Goal: Information Seeking & Learning: Learn about a topic

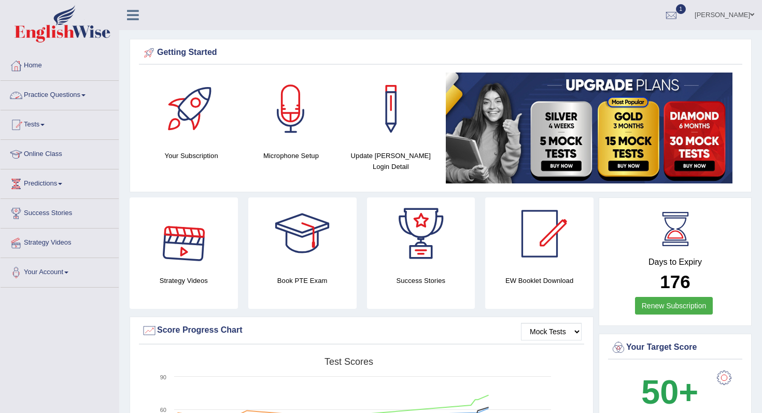
click at [76, 94] on link "Practice Questions" at bounding box center [60, 94] width 118 height 26
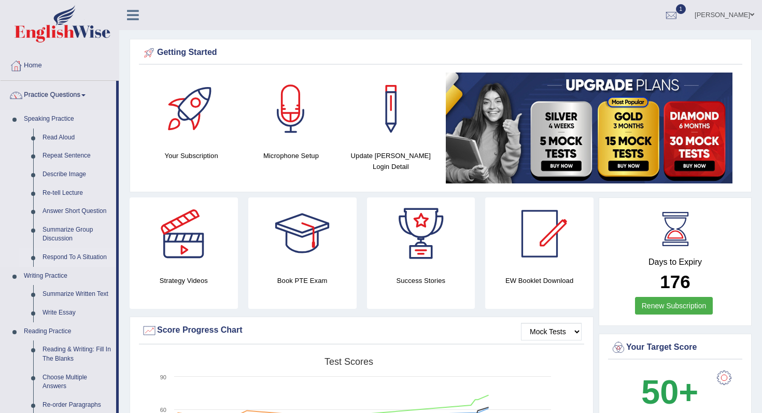
click at [55, 255] on link "Respond To A Situation" at bounding box center [77, 257] width 78 height 19
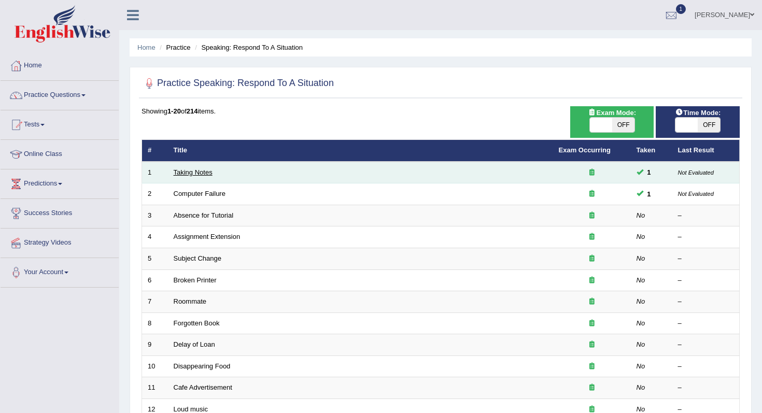
click at [202, 174] on link "Taking Notes" at bounding box center [193, 172] width 39 height 8
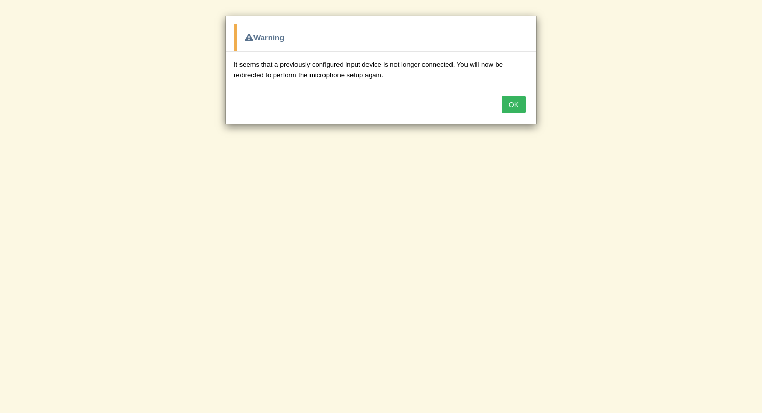
click at [512, 105] on button "OK" at bounding box center [513, 105] width 24 height 18
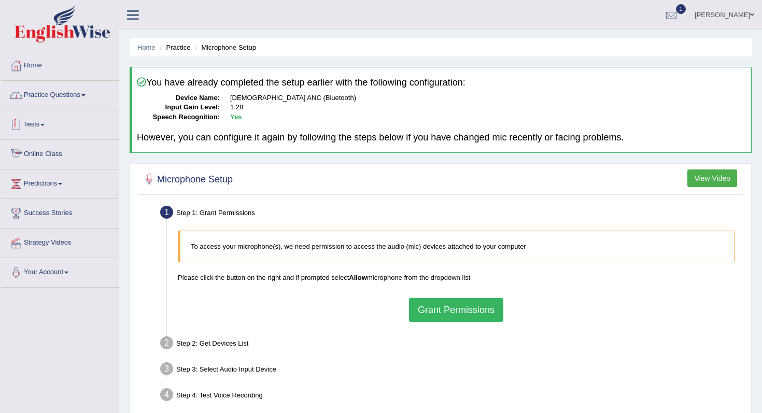
click at [44, 104] on link "Practice Questions" at bounding box center [60, 94] width 118 height 26
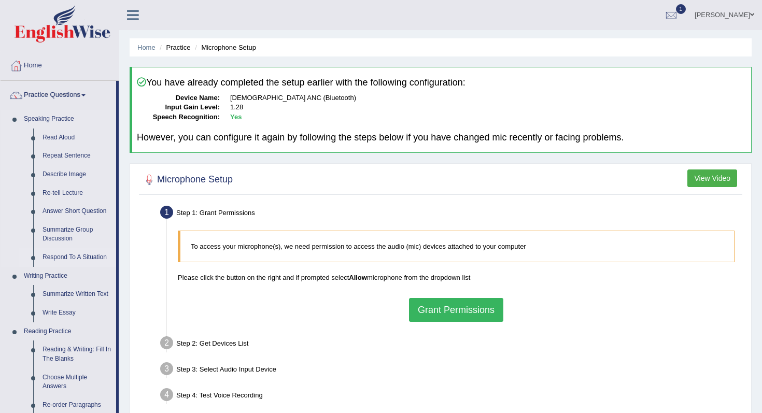
click at [71, 255] on link "Respond To A Situation" at bounding box center [77, 257] width 78 height 19
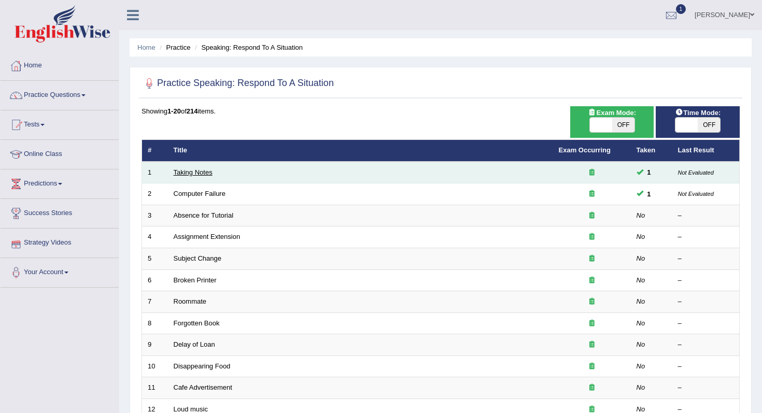
click at [207, 171] on link "Taking Notes" at bounding box center [193, 172] width 39 height 8
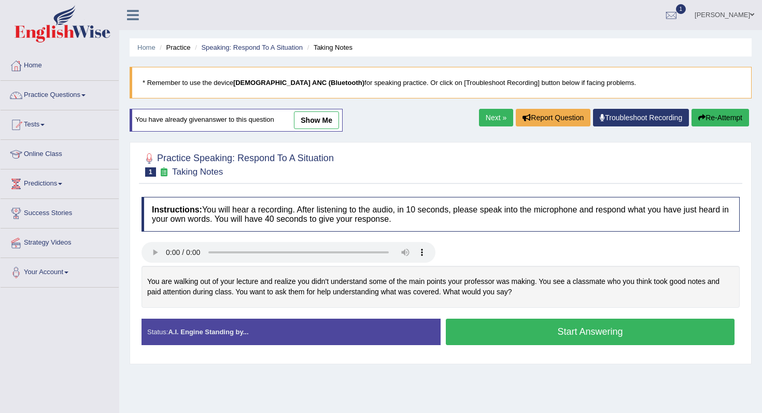
click at [331, 111] on link "show me" at bounding box center [316, 120] width 45 height 18
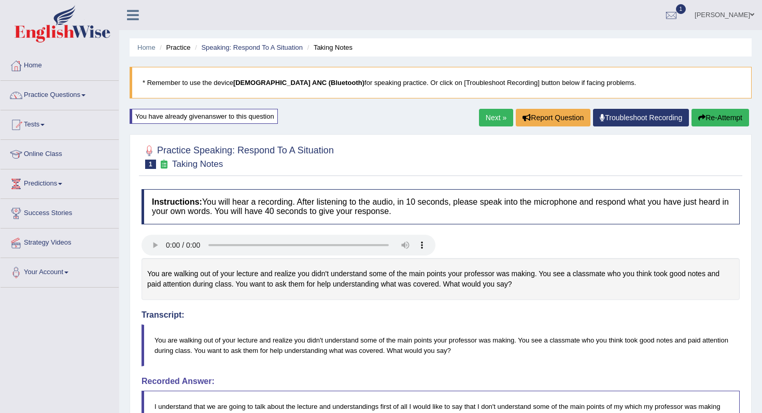
click at [705, 120] on button "Re-Attempt" at bounding box center [720, 118] width 58 height 18
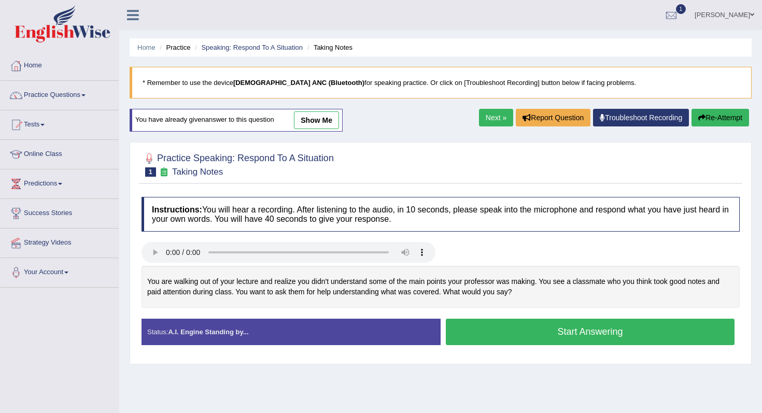
click at [523, 335] on button "Start Answering" at bounding box center [590, 332] width 289 height 26
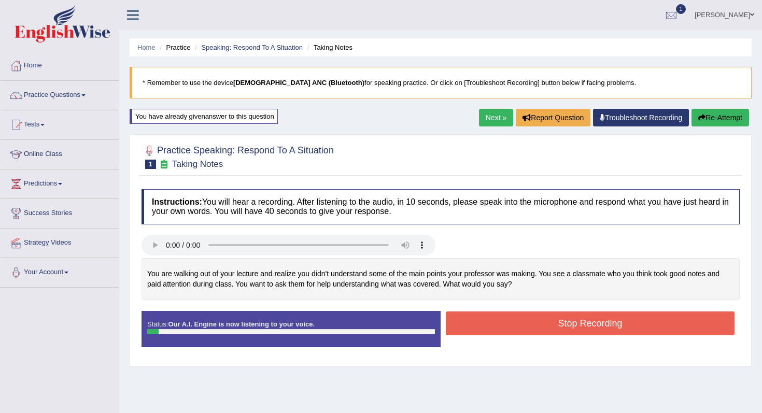
click at [526, 314] on button "Stop Recording" at bounding box center [590, 323] width 289 height 24
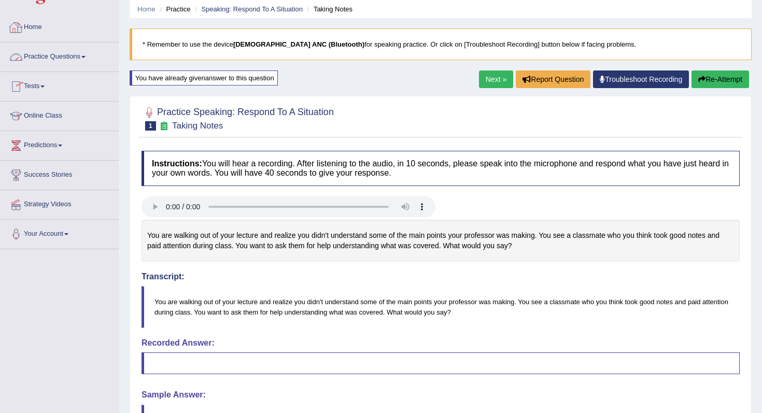
scroll to position [17, 0]
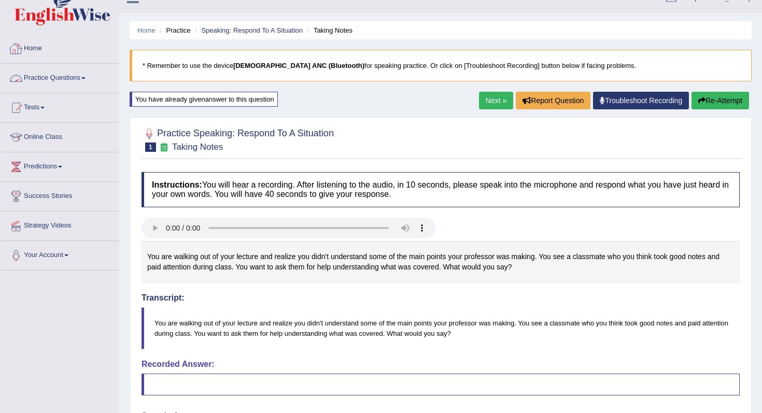
click at [39, 79] on link "Practice Questions" at bounding box center [60, 77] width 118 height 26
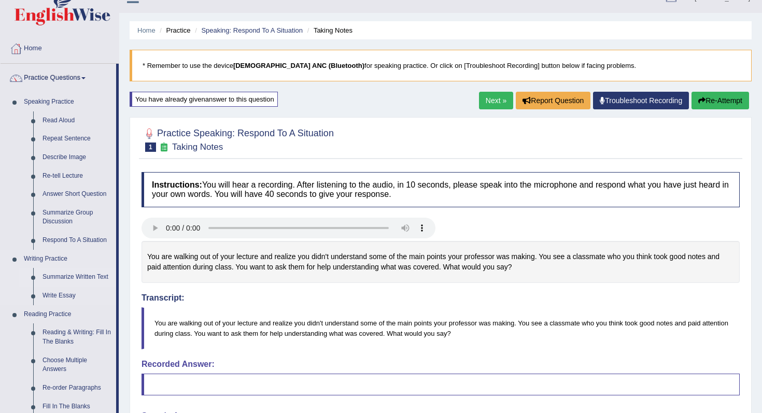
click at [63, 277] on link "Summarize Written Text" at bounding box center [77, 277] width 78 height 19
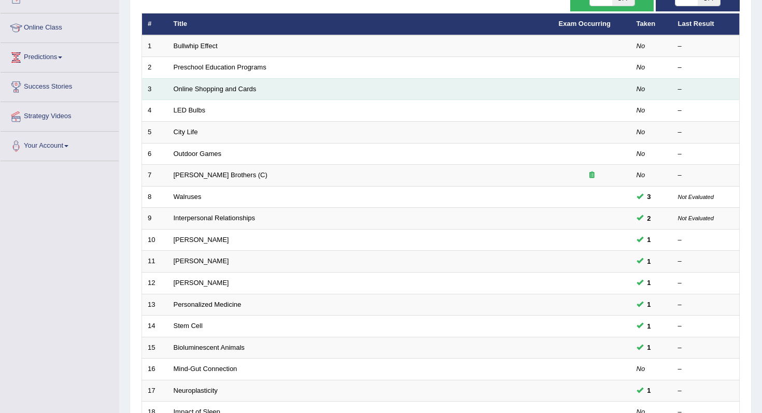
scroll to position [130, 0]
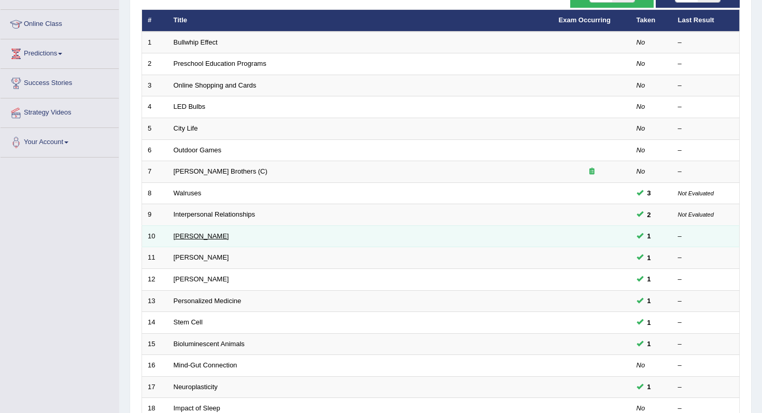
click at [214, 240] on link "[PERSON_NAME]" at bounding box center [201, 236] width 55 height 8
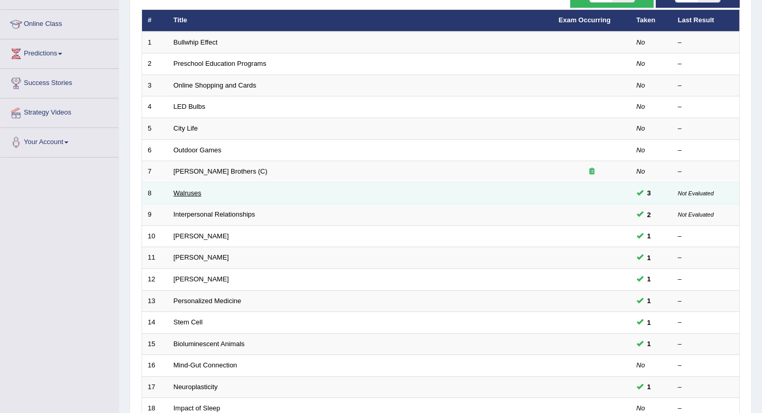
click at [191, 193] on link "Walruses" at bounding box center [188, 193] width 28 height 8
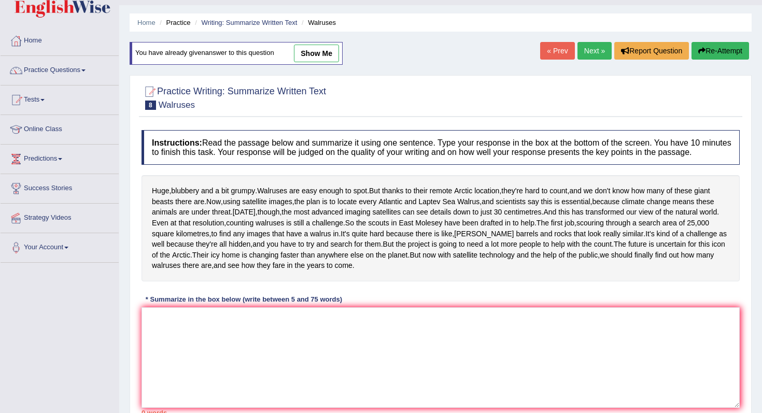
scroll to position [28, 0]
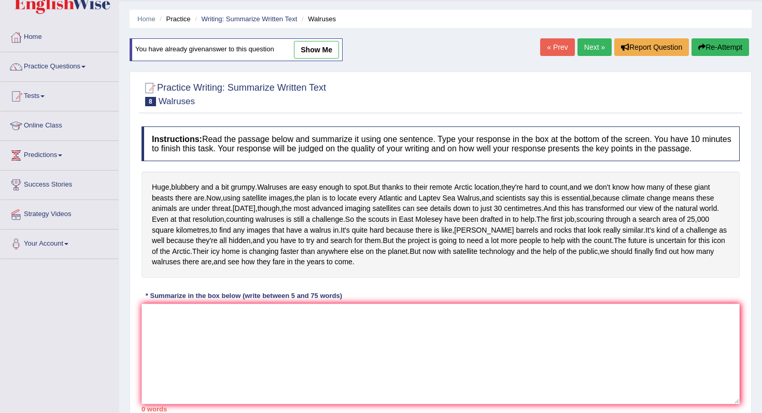
click at [313, 48] on link "show me" at bounding box center [316, 50] width 45 height 18
type textarea "Walrues are easy enough to spot but they are hard to count and we do not know h…"
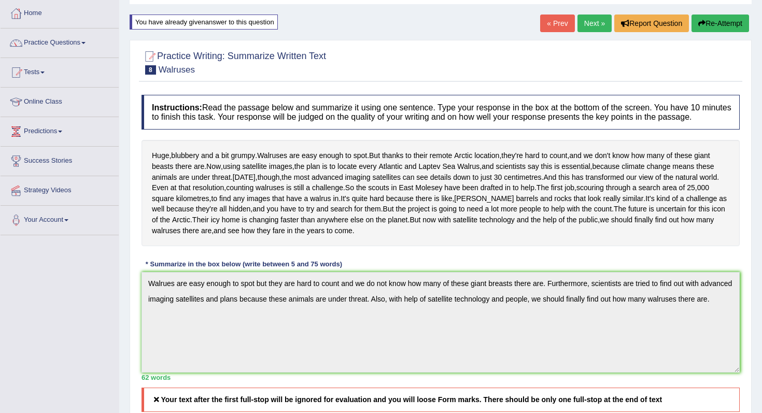
scroll to position [35, 0]
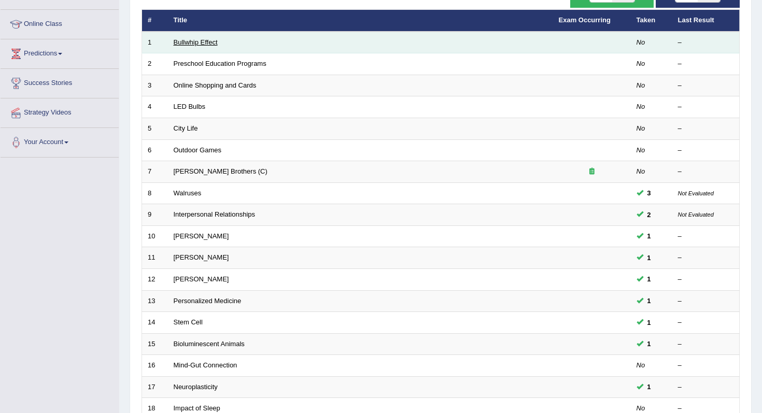
click at [196, 42] on link "Bullwhip Effect" at bounding box center [196, 42] width 44 height 8
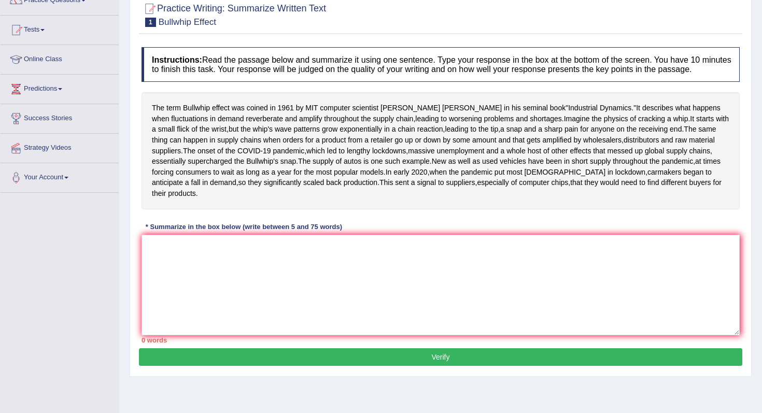
scroll to position [119, 0]
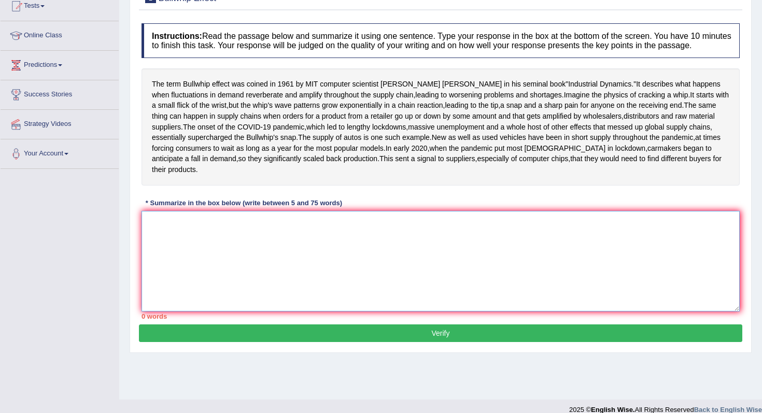
click at [159, 276] on textarea at bounding box center [440, 261] width 598 height 101
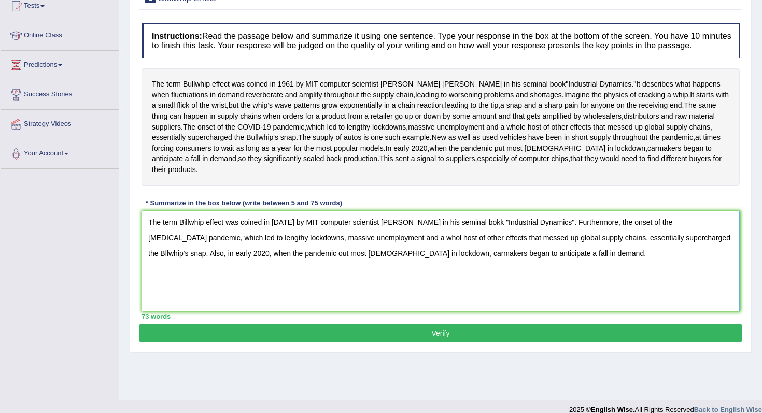
type textarea "The term Billwhip effect was coined in [DATE] by MIT computer scientist [PERSON…"
click at [244, 342] on button "Verify" at bounding box center [440, 333] width 603 height 18
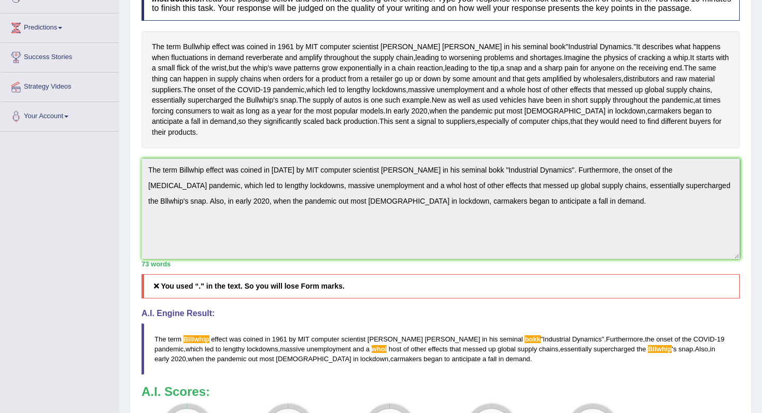
scroll to position [0, 0]
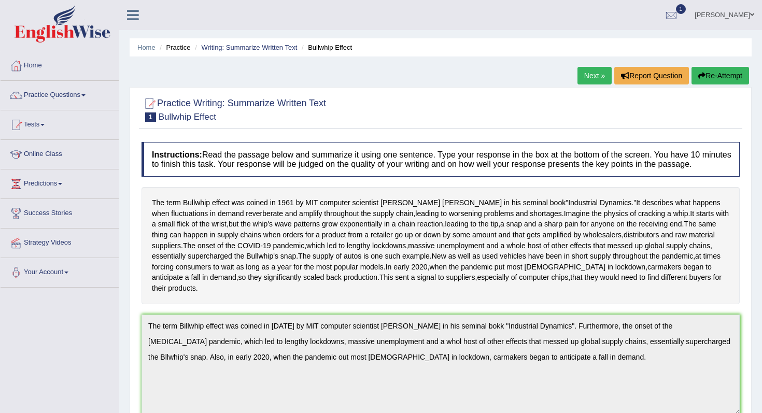
click at [704, 76] on button "Re-Attempt" at bounding box center [720, 76] width 58 height 18
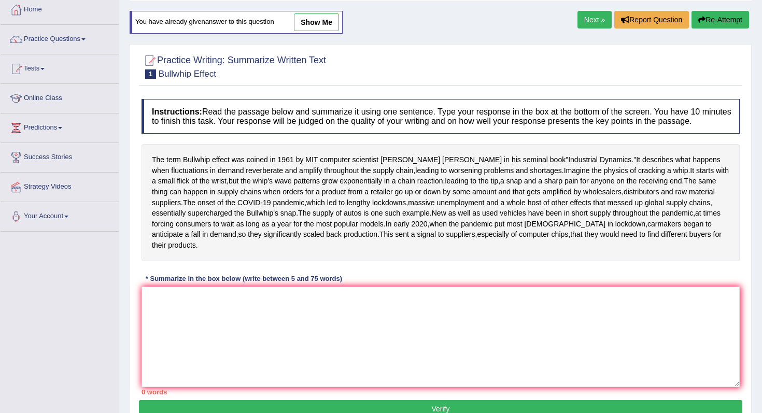
scroll to position [157, 0]
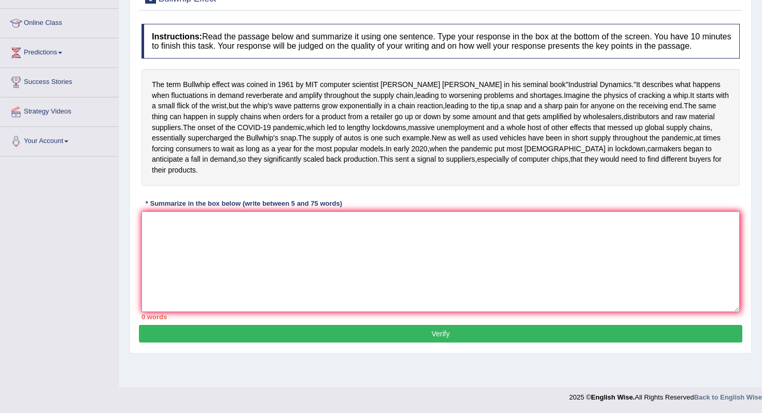
click at [444, 286] on textarea at bounding box center [440, 261] width 598 height 101
type textarea """
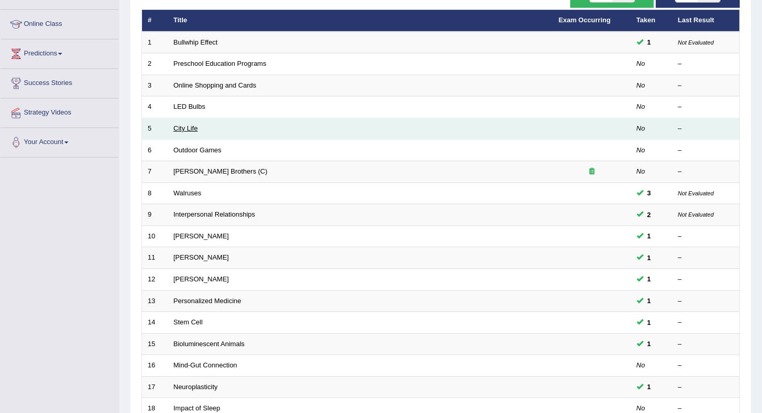
click at [180, 131] on link "City Life" at bounding box center [186, 128] width 24 height 8
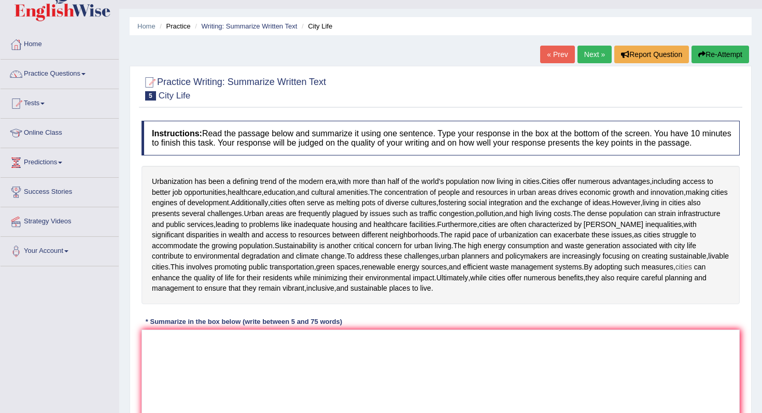
scroll to position [23, 0]
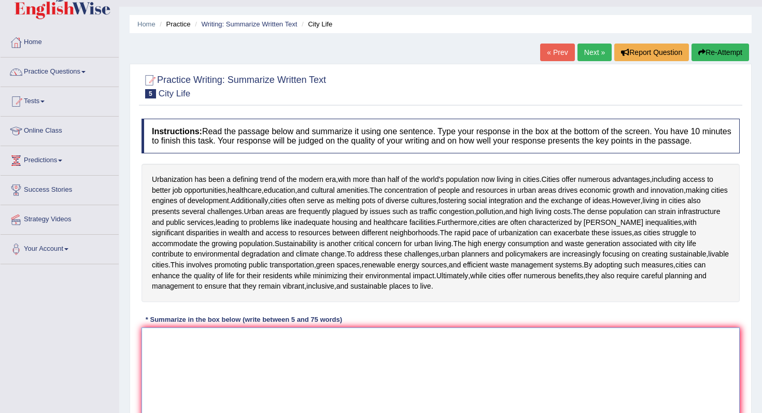
click at [185, 346] on textarea at bounding box center [440, 377] width 598 height 101
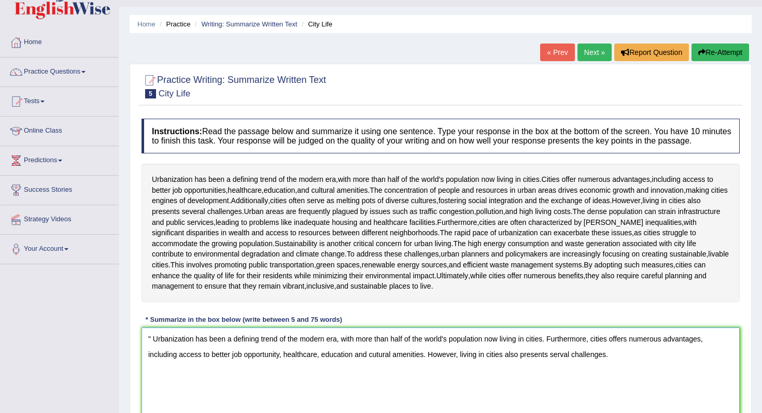
click at [592, 349] on textarea "" Urbanization has been a defining trend of the modern era, with more than half…" at bounding box center [440, 377] width 598 height 101
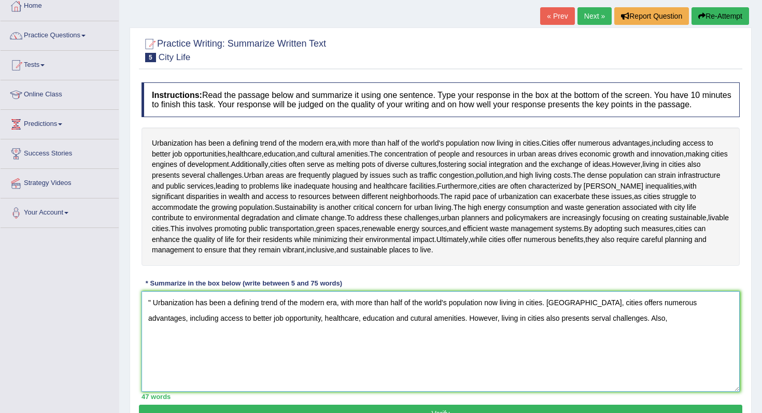
scroll to position [73, 0]
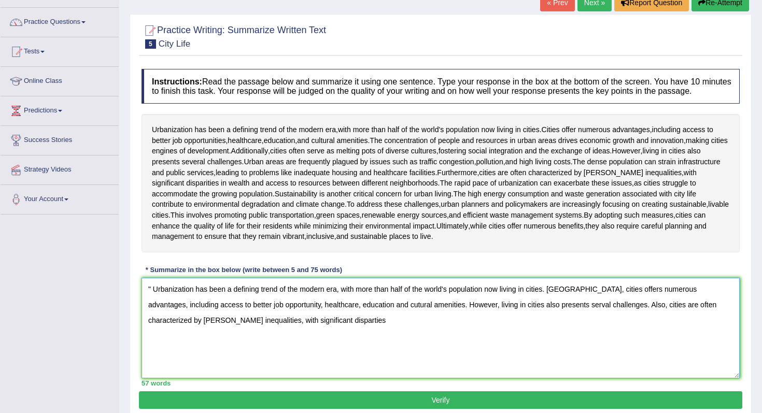
click at [289, 332] on textarea "" Urbanization has been a defining trend of the modern era, with more than half…" at bounding box center [440, 328] width 598 height 101
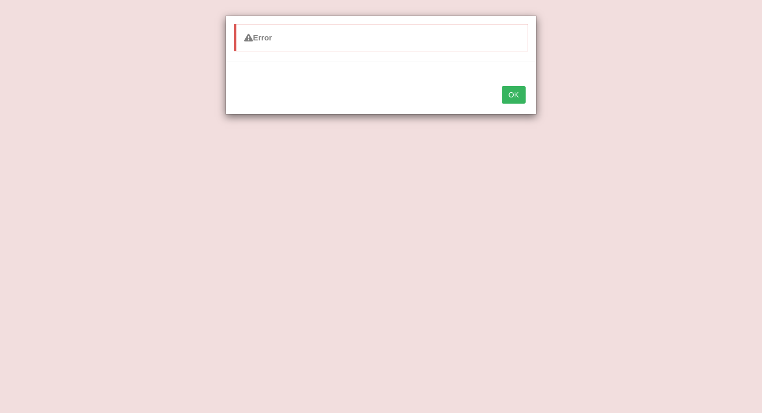
click at [514, 95] on button "OK" at bounding box center [513, 95] width 24 height 18
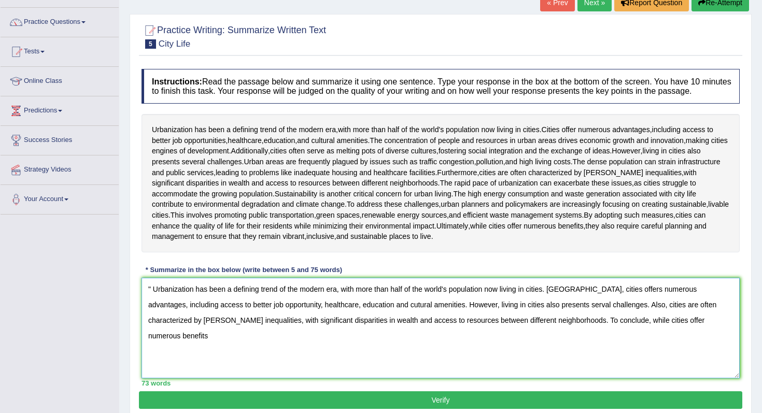
click at [692, 335] on textarea "" Urbanization has been a defining trend of the modern era, with more than half…" at bounding box center [440, 328] width 598 height 101
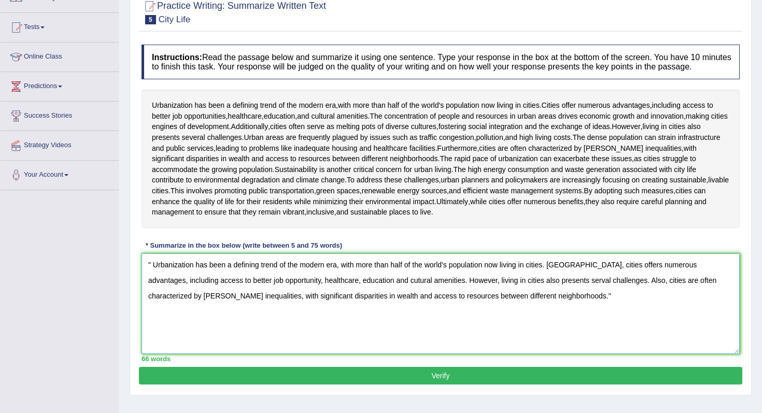
scroll to position [116, 0]
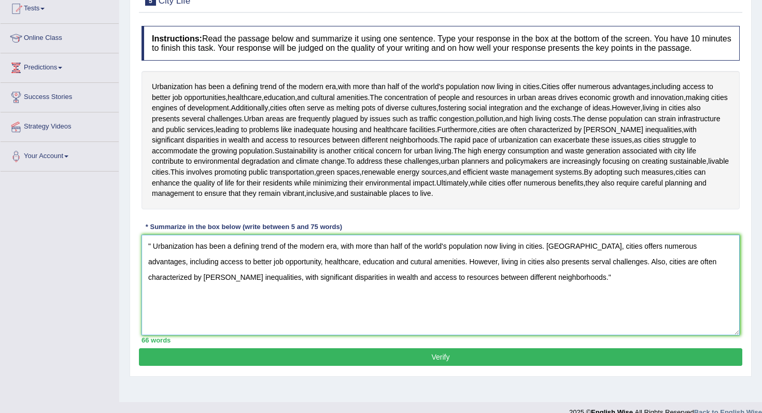
type textarea "" Urbanization has been a defining trend of the modern era, with more than half…"
click at [627, 366] on button "Verify" at bounding box center [440, 357] width 603 height 18
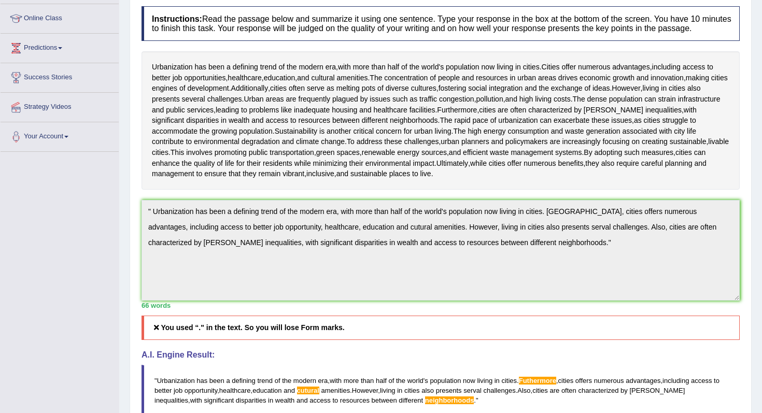
scroll to position [0, 0]
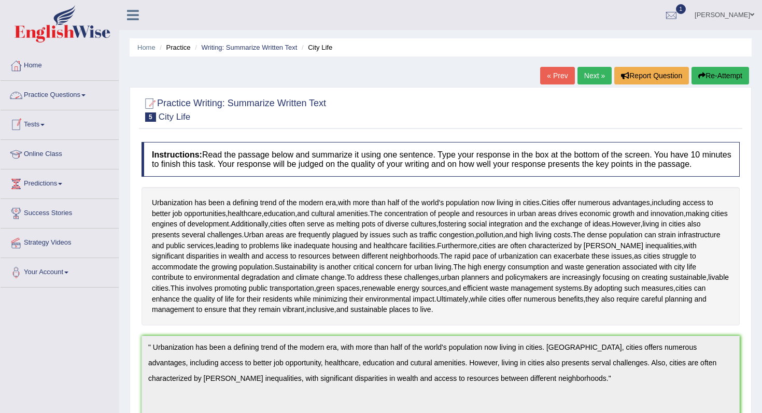
click at [68, 102] on link "Practice Questions" at bounding box center [60, 94] width 118 height 26
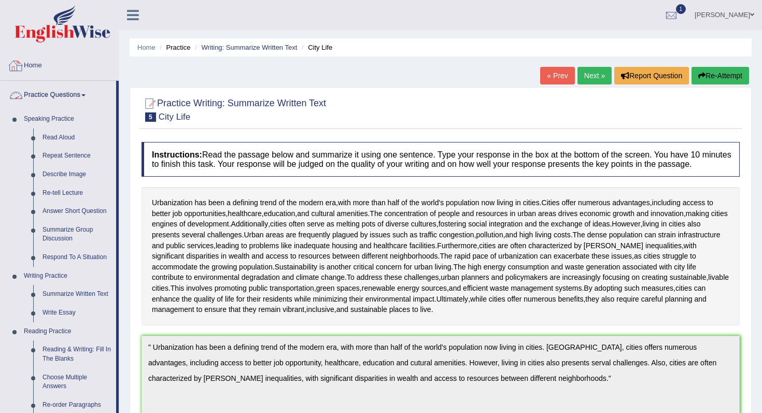
click at [38, 56] on link "Home" at bounding box center [60, 64] width 118 height 26
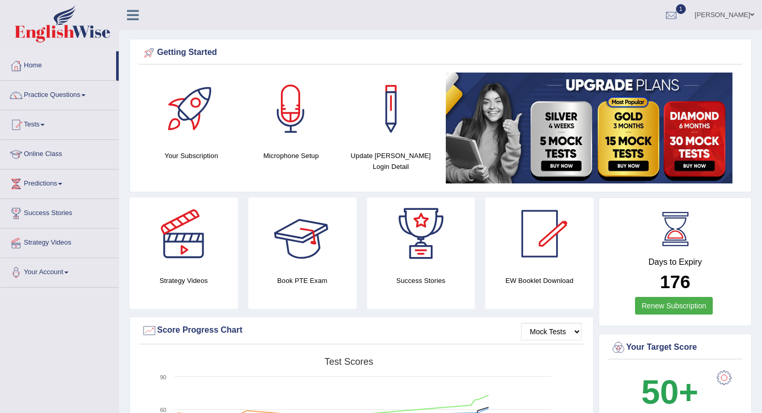
click at [304, 253] on div at bounding box center [302, 233] width 73 height 73
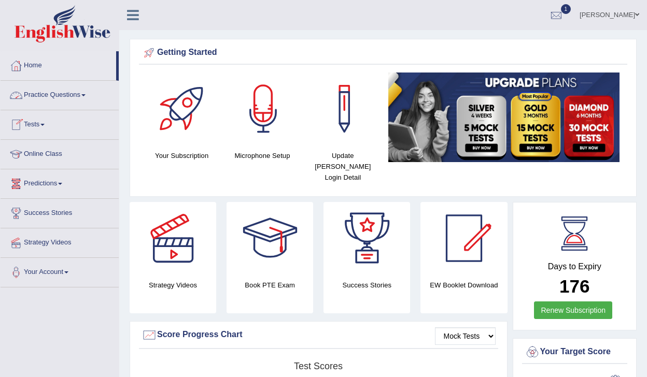
click at [74, 97] on link "Practice Questions" at bounding box center [60, 94] width 118 height 26
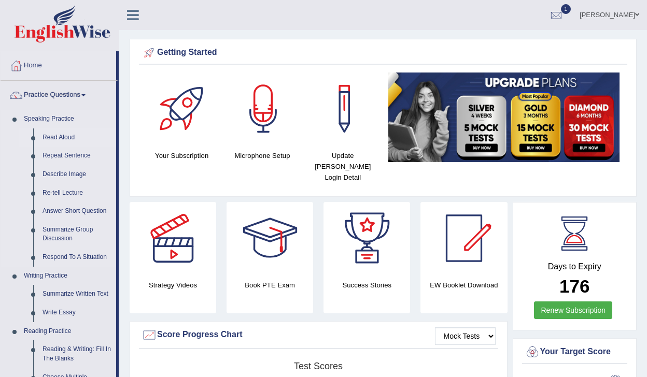
click at [62, 138] on link "Read Aloud" at bounding box center [77, 137] width 78 height 19
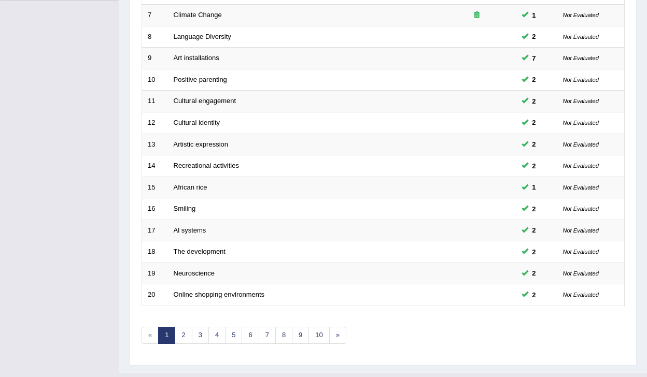
scroll to position [309, 0]
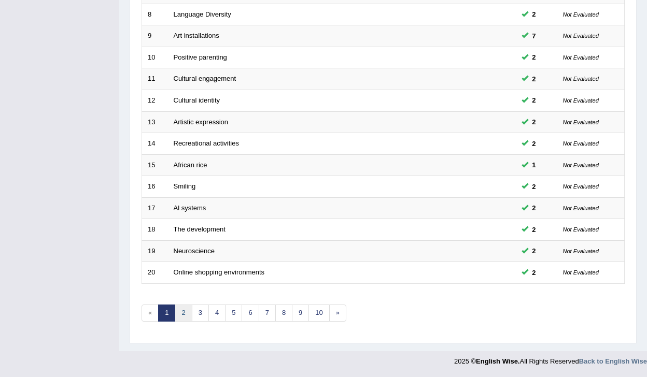
click at [183, 312] on link "2" at bounding box center [183, 313] width 17 height 17
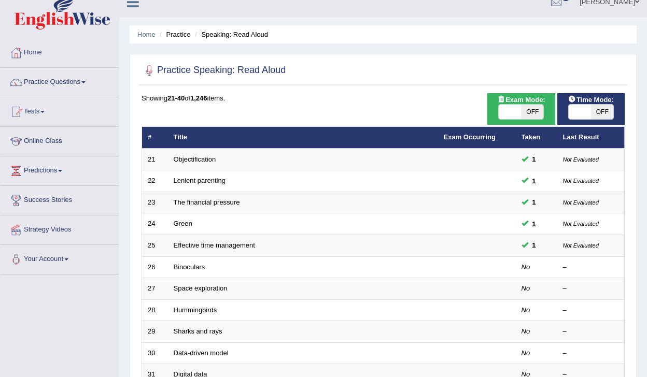
scroll to position [12, 0]
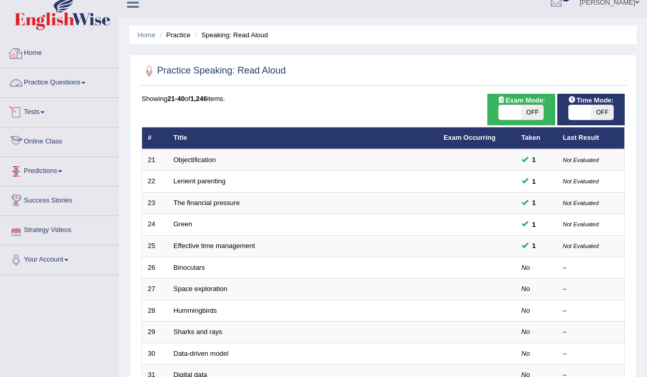
click at [18, 45] on link "Home" at bounding box center [60, 52] width 118 height 26
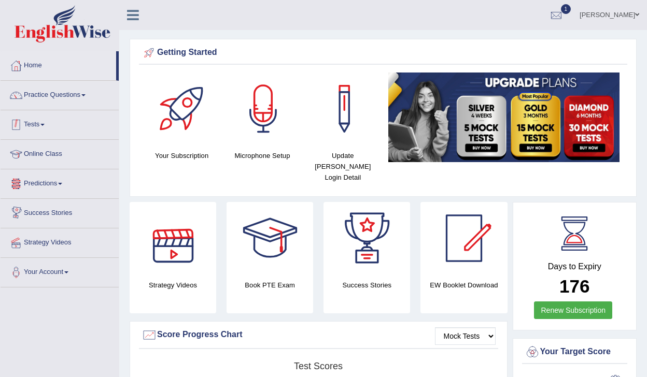
click at [44, 123] on link "Tests" at bounding box center [60, 123] width 118 height 26
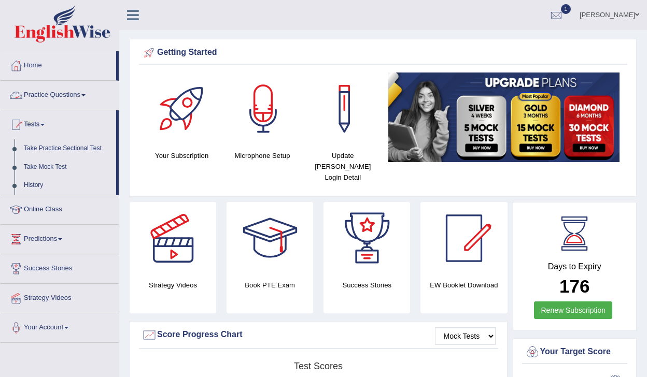
click at [52, 94] on link "Practice Questions" at bounding box center [60, 94] width 118 height 26
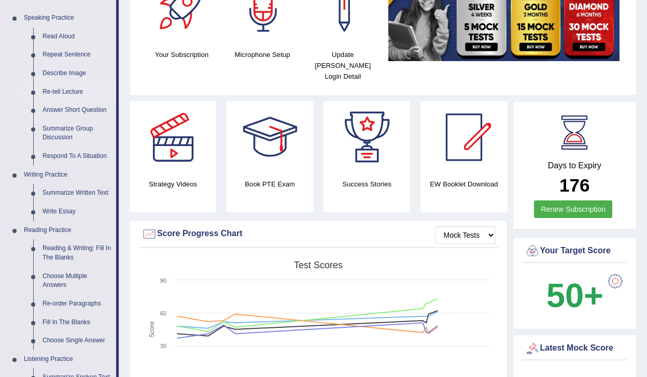
scroll to position [104, 0]
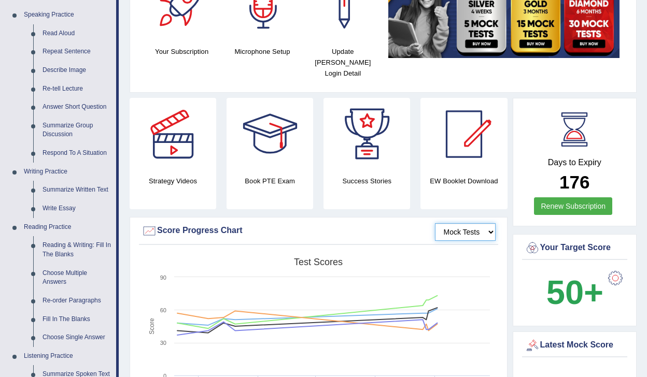
click at [450, 223] on select "Mock Tests" at bounding box center [465, 232] width 61 height 18
click at [435, 223] on select "Mock Tests" at bounding box center [465, 232] width 61 height 18
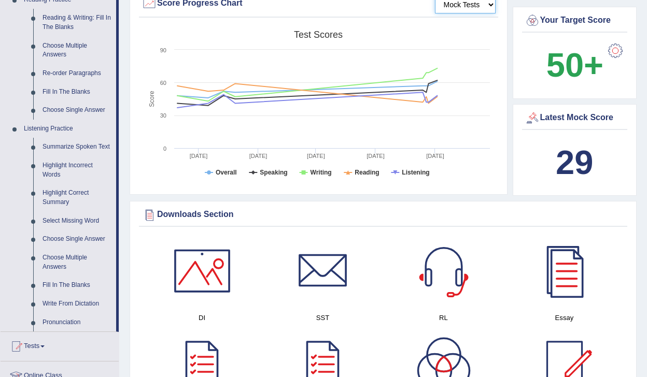
scroll to position [410, 0]
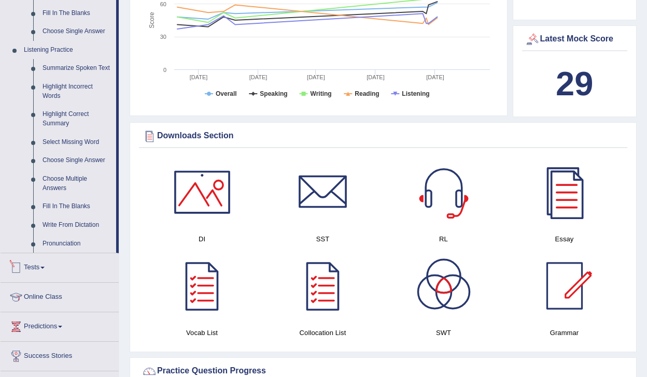
click at [26, 279] on link "Tests" at bounding box center [60, 266] width 118 height 26
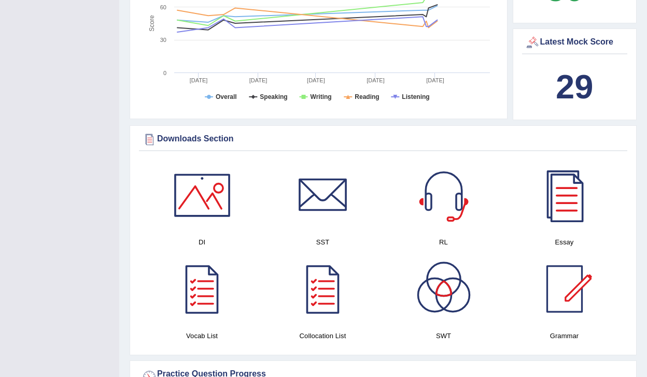
scroll to position [418, 0]
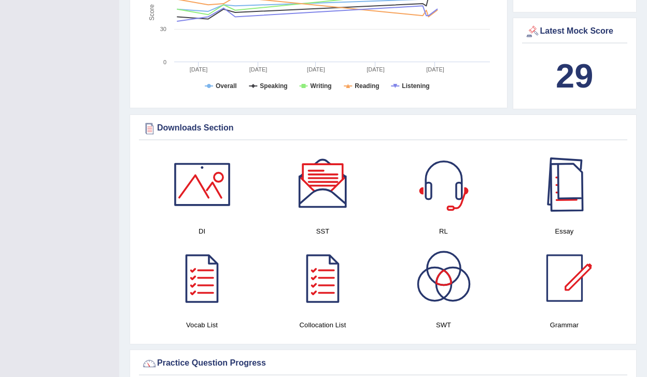
click at [551, 178] on div at bounding box center [564, 184] width 73 height 73
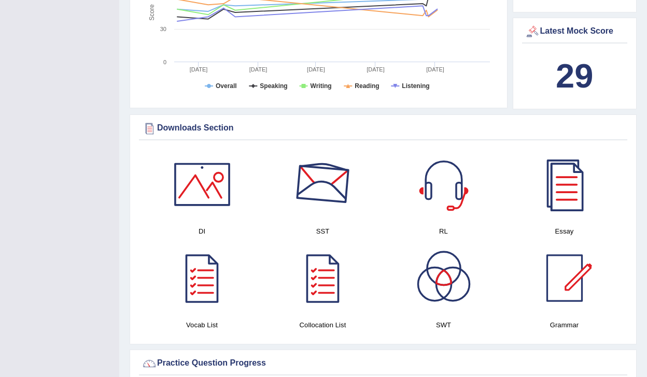
click at [310, 190] on div at bounding box center [322, 184] width 73 height 73
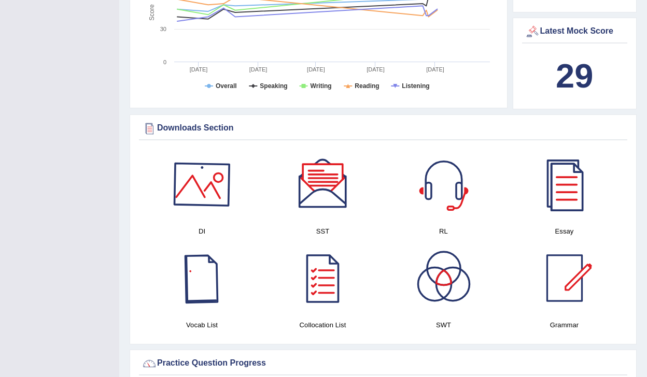
click at [199, 206] on div at bounding box center [202, 184] width 73 height 73
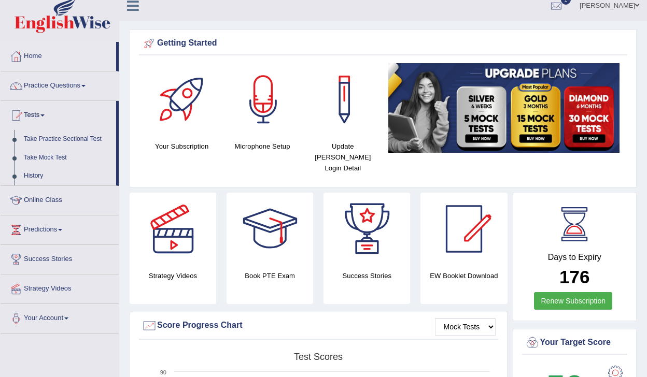
scroll to position [0, 0]
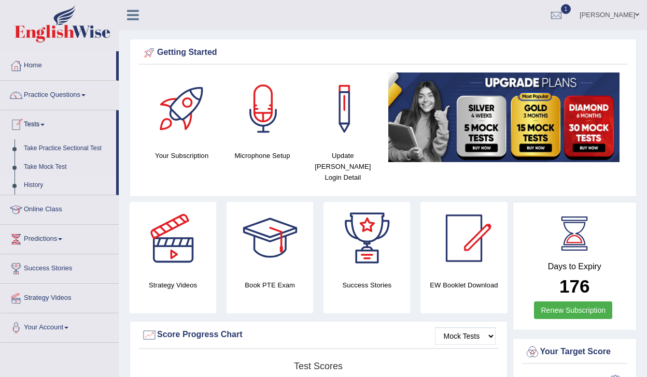
click at [33, 183] on link "History" at bounding box center [67, 185] width 97 height 19
click at [48, 167] on link "Take Mock Test" at bounding box center [67, 167] width 97 height 19
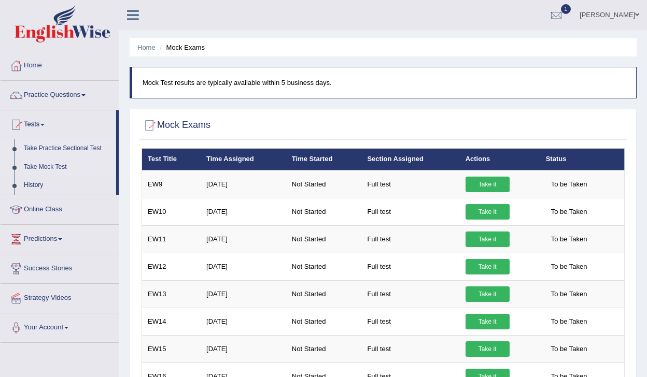
click at [55, 148] on link "Take Practice Sectional Test" at bounding box center [67, 148] width 97 height 19
